Goal: Register for event/course

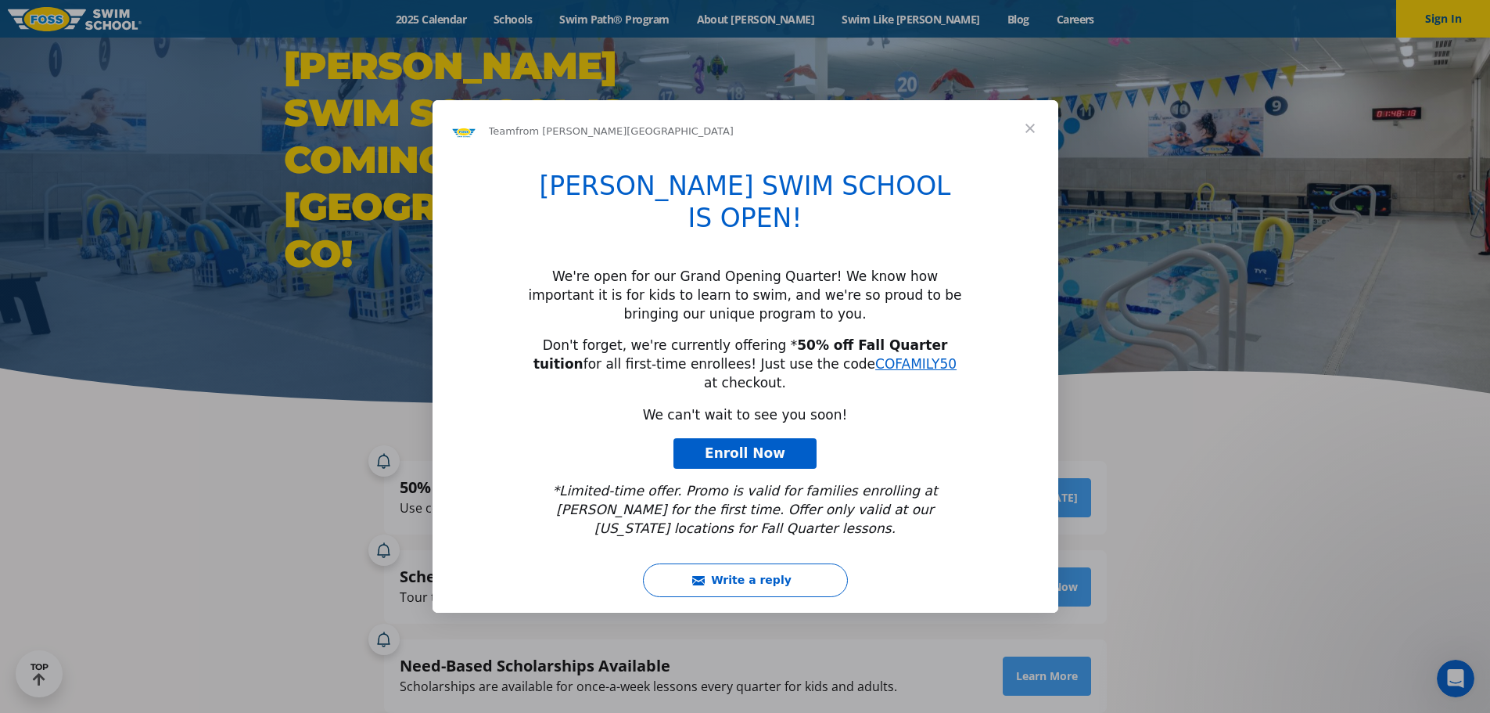
click at [746, 445] on span "Enroll Now" at bounding box center [745, 453] width 81 height 16
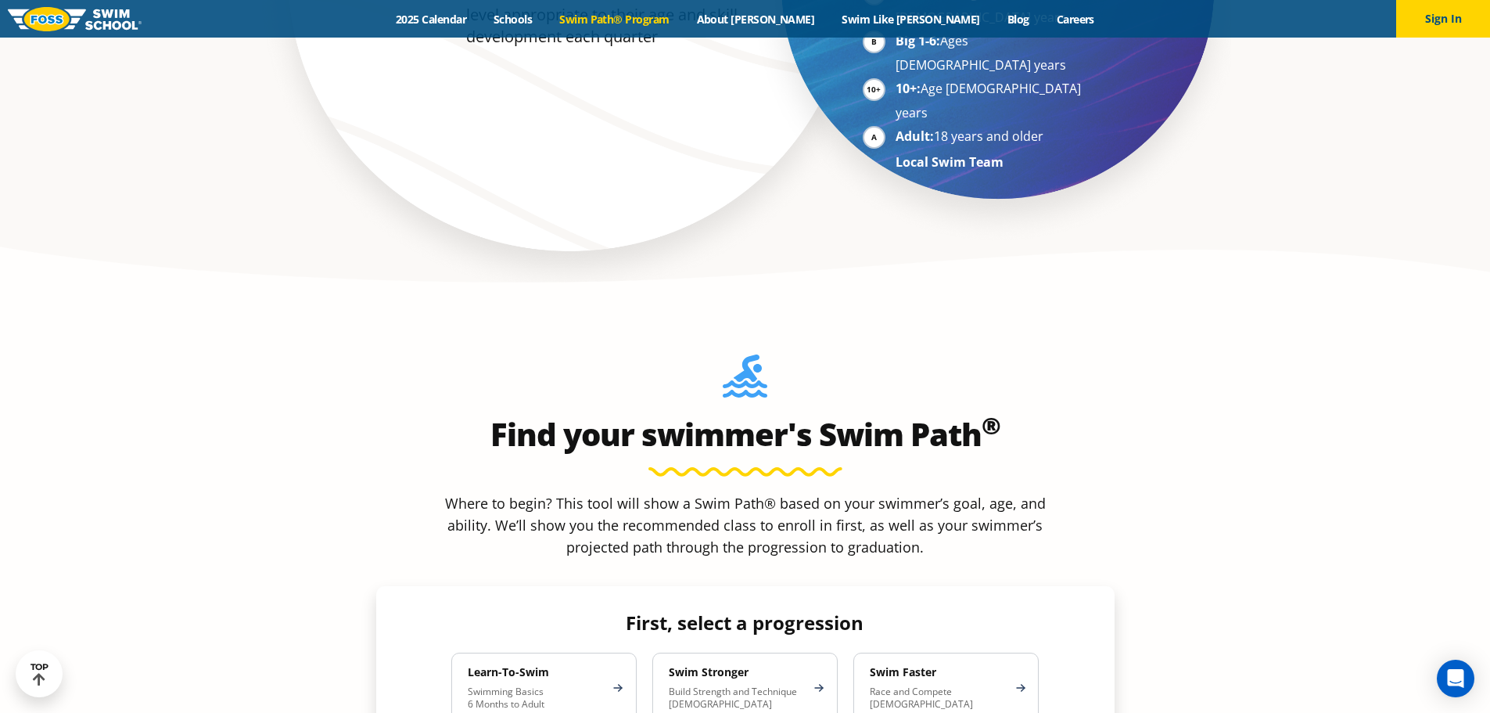
scroll to position [1226, 0]
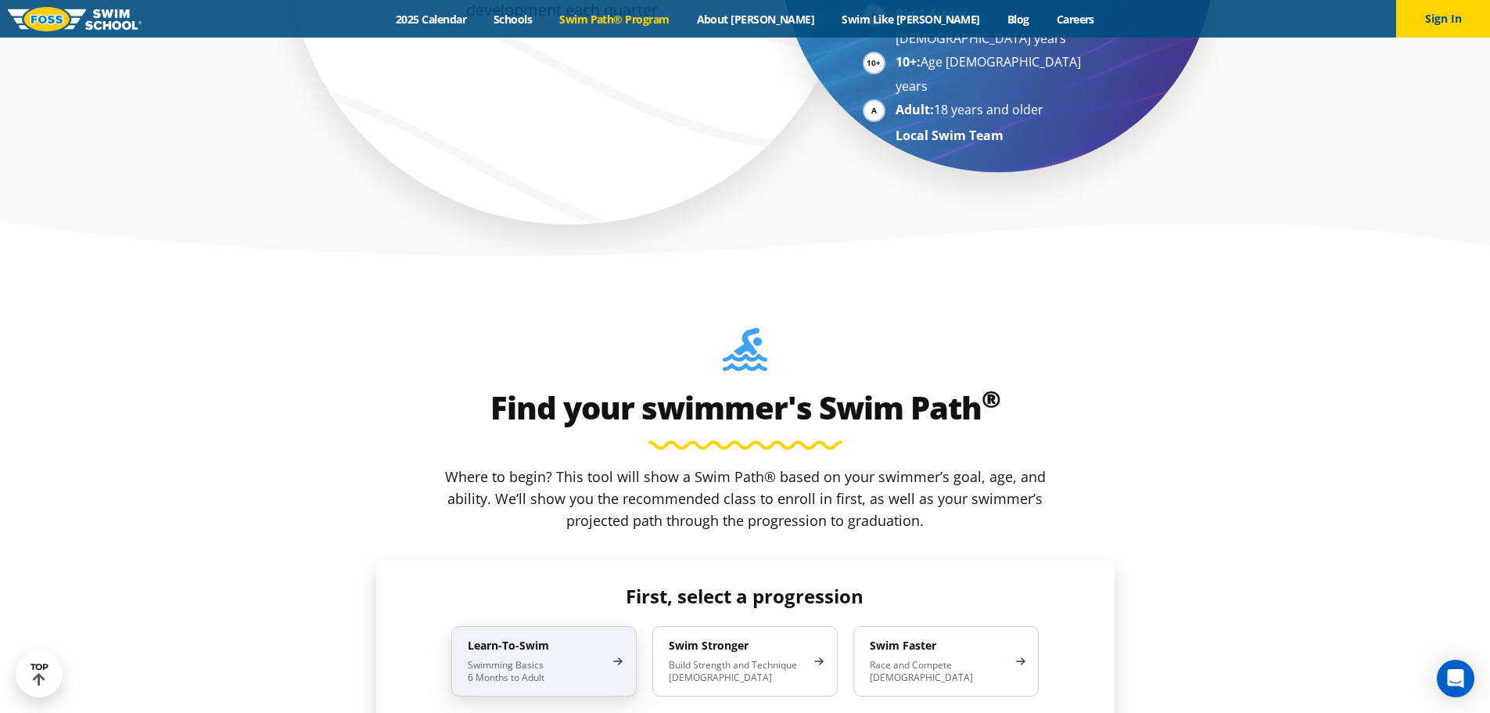
click at [588, 659] on p "Swimming Basics 6 Months to Adult" at bounding box center [536, 671] width 137 height 25
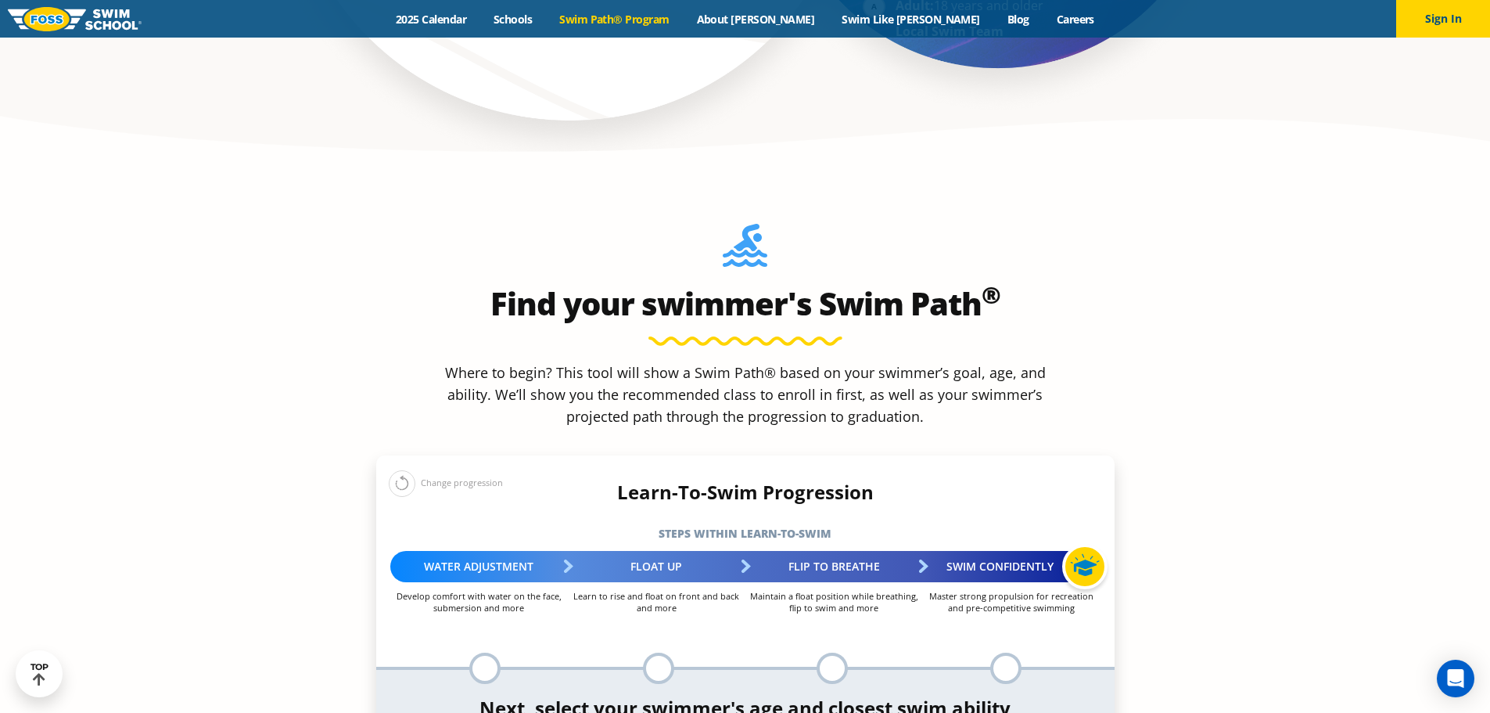
scroll to position [1356, 0]
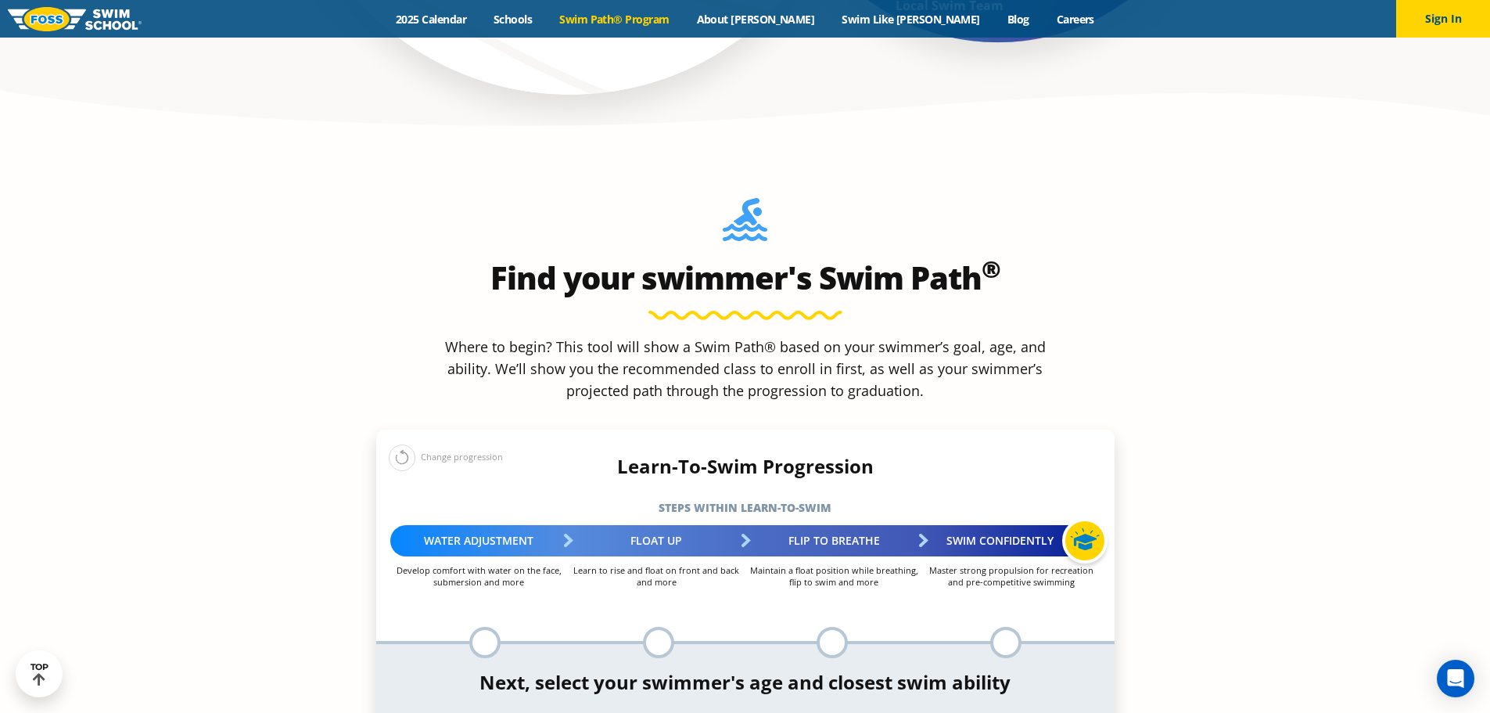
select select "4-years"
select select "4-years-when-in-the-water-reliant-on-a-life-jacket-or-floatation-device"
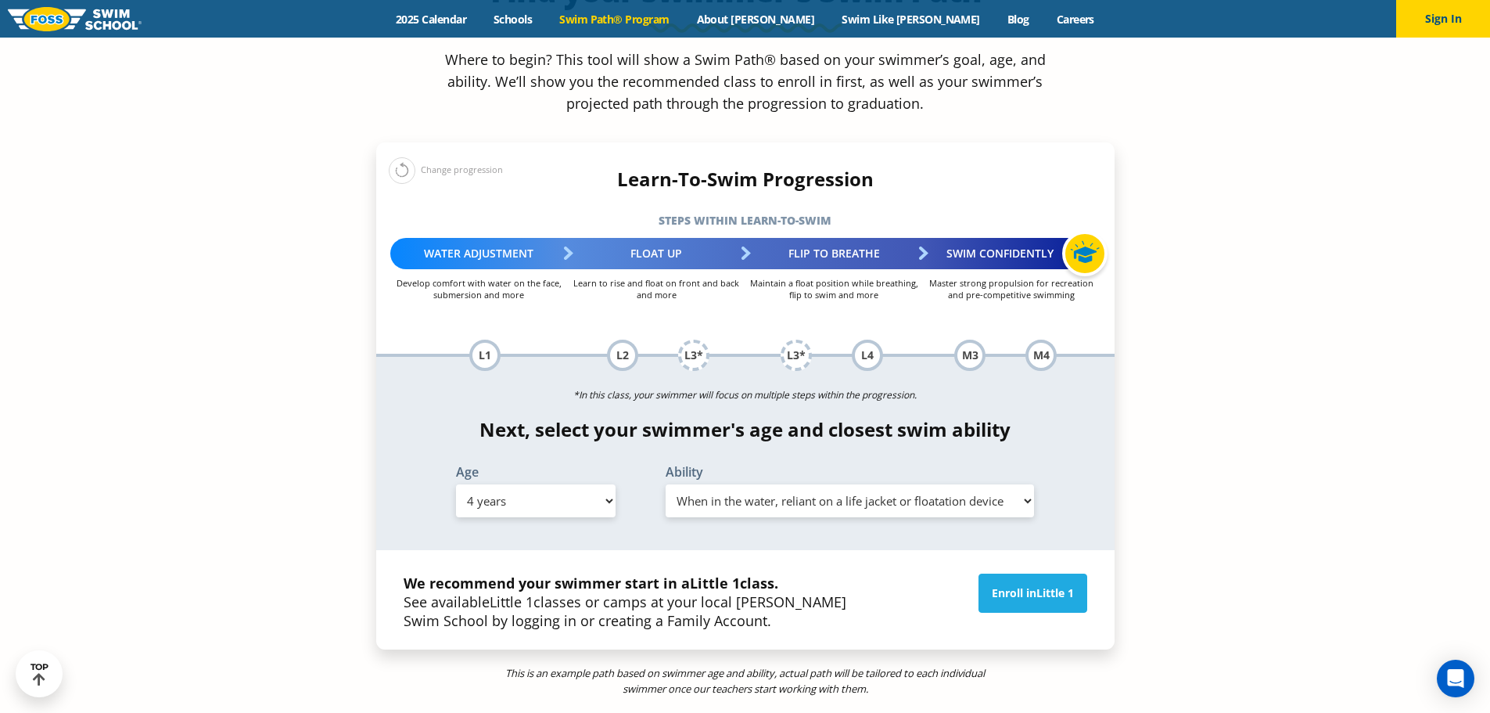
scroll to position [1695, 0]
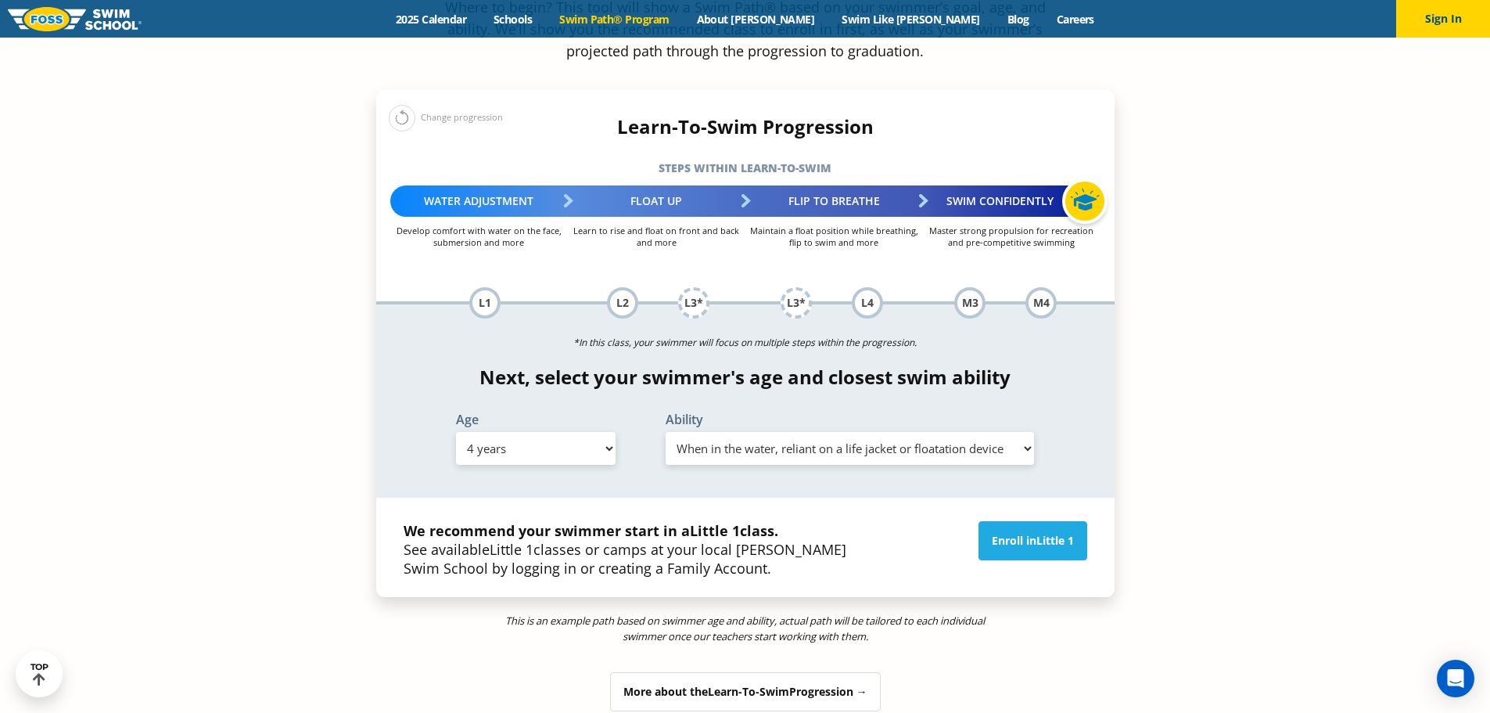
click at [734, 684] on span "Learn-To-Swim" at bounding box center [748, 691] width 81 height 15
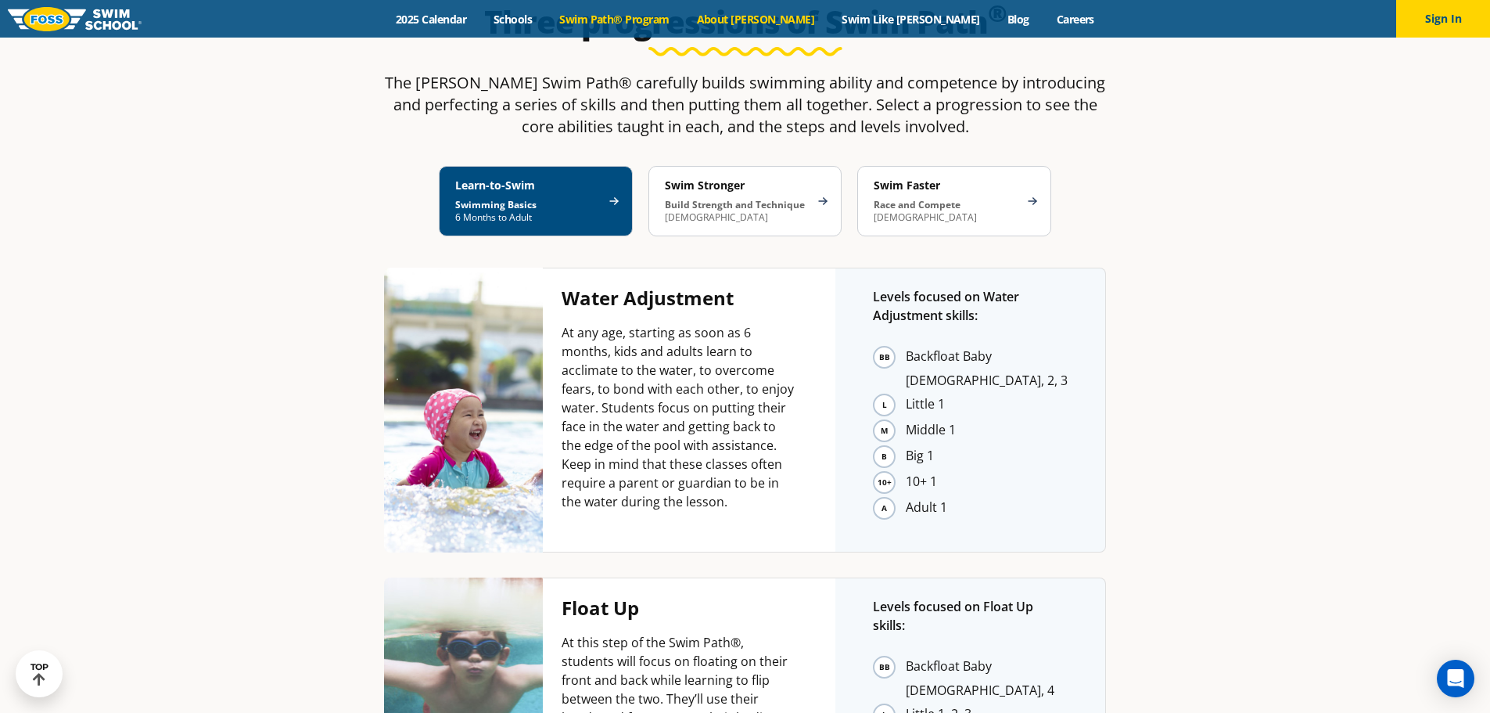
click at [795, 22] on link "About [PERSON_NAME]" at bounding box center [755, 19] width 145 height 15
